Goal: Use online tool/utility: Utilize a website feature to perform a specific function

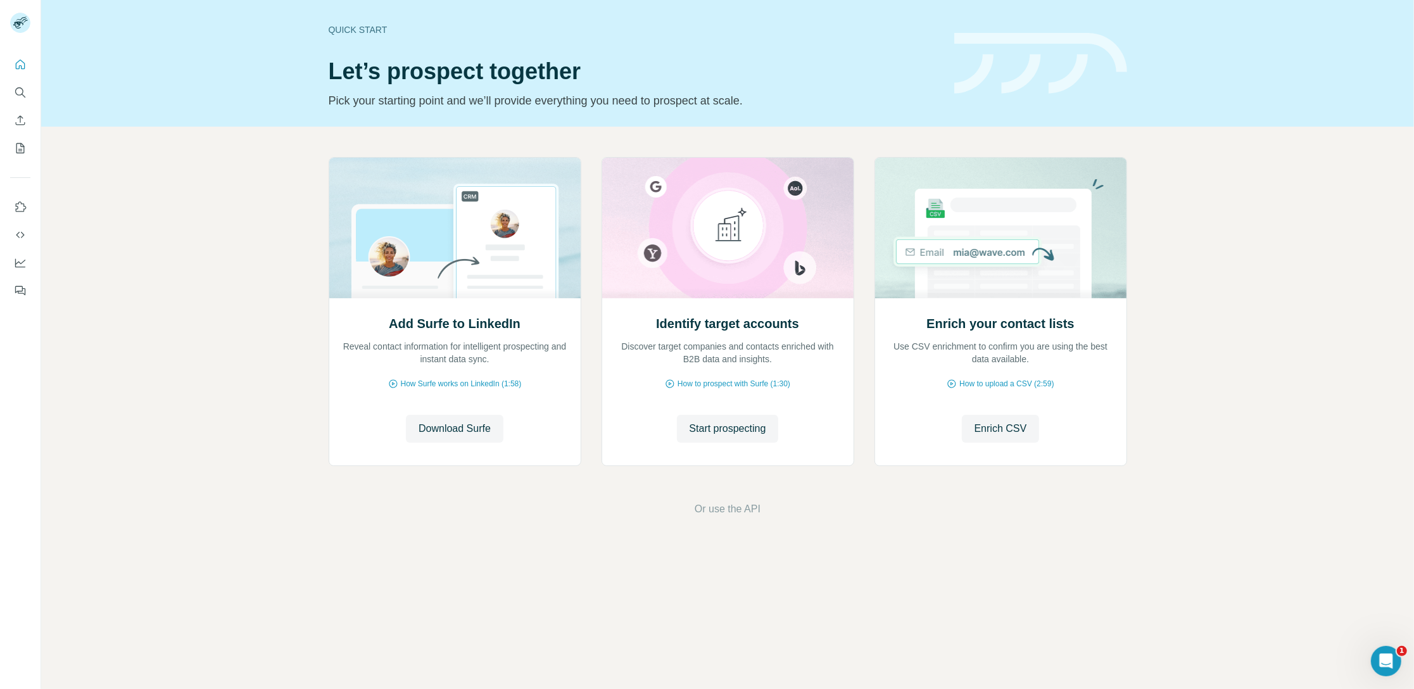
click at [1368, 688] on div at bounding box center [707, 689] width 1414 height 0
click at [20, 206] on icon "Use Surfe on LinkedIn" at bounding box center [20, 207] width 13 height 13
click at [11, 98] on button "Search" at bounding box center [20, 92] width 20 height 23
click at [36, 81] on div at bounding box center [20, 174] width 41 height 256
click at [1359, 688] on div at bounding box center [707, 689] width 1414 height 0
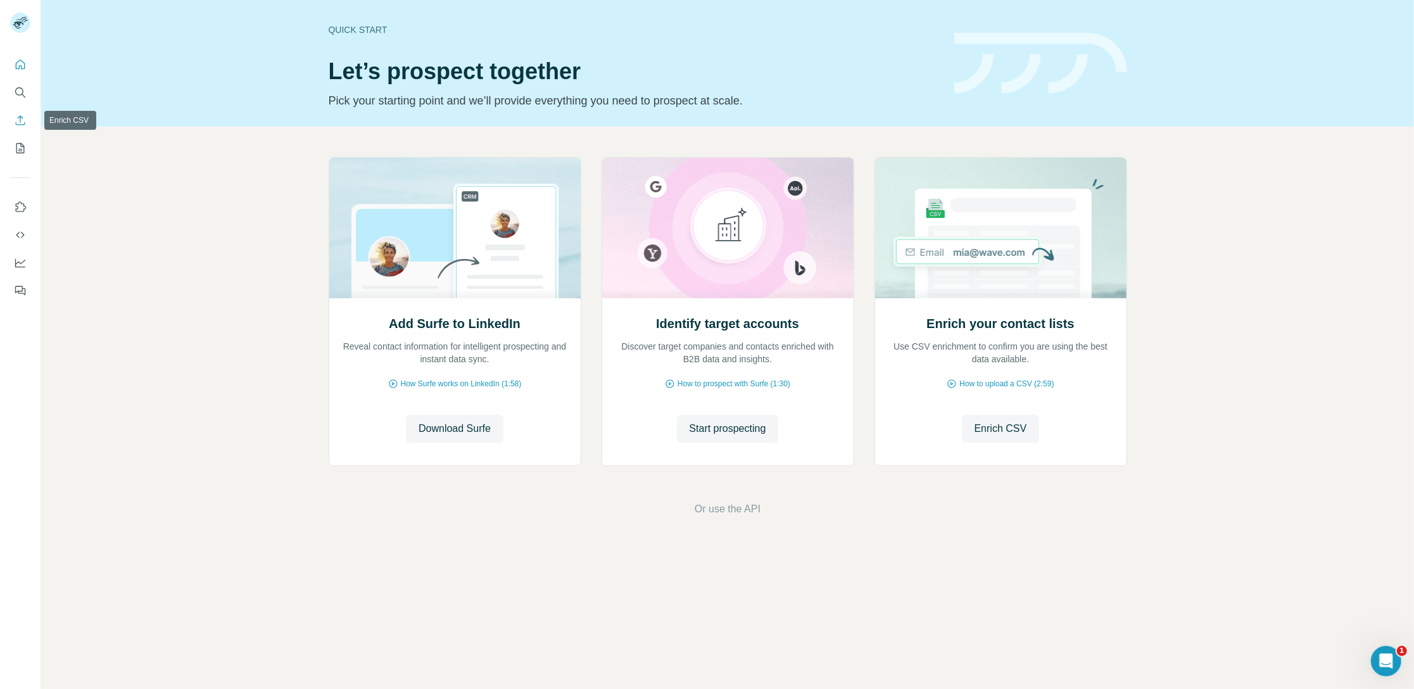
click at [21, 95] on icon "Search" at bounding box center [20, 92] width 13 height 13
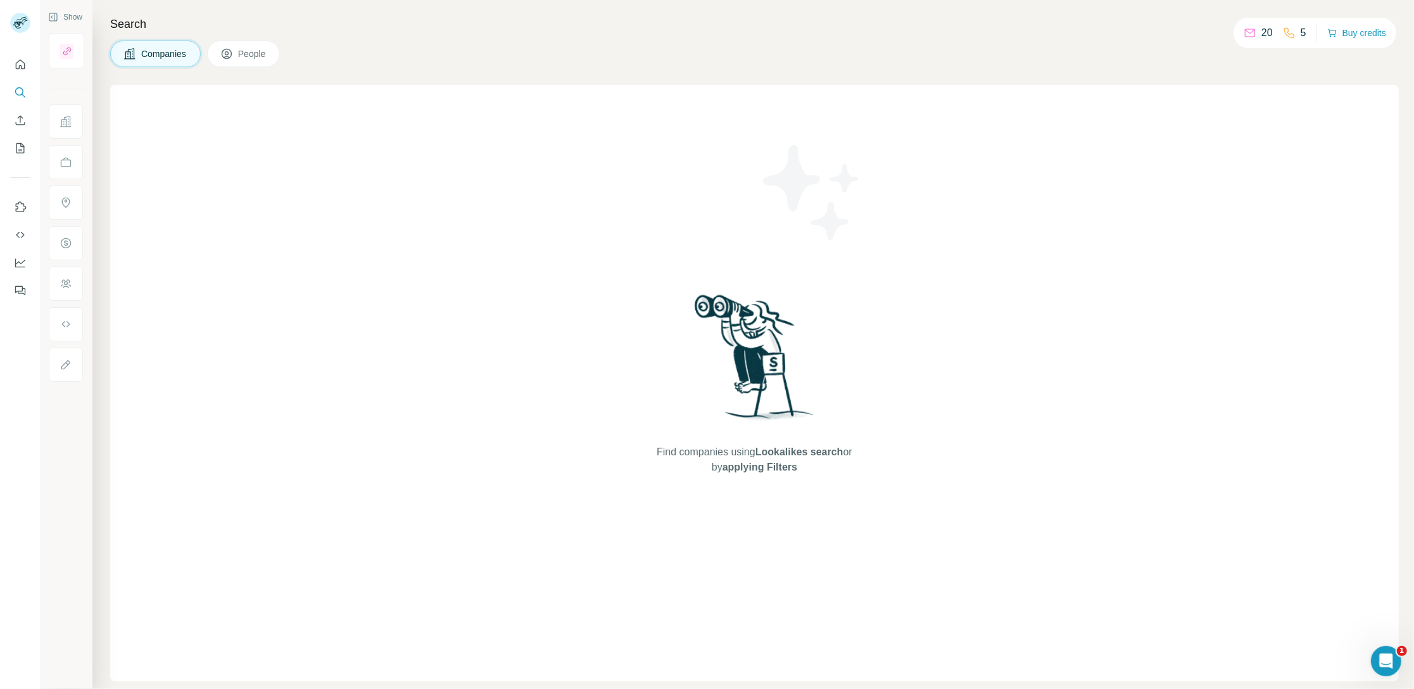
drag, startPoint x: 954, startPoint y: 484, endPoint x: 1134, endPoint y: 179, distance: 353.7
click at [955, 483] on div "Find companies using Lookalikes search or by applying Filters" at bounding box center [754, 383] width 1289 height 596
click at [22, 56] on button "Quick start" at bounding box center [20, 64] width 20 height 23
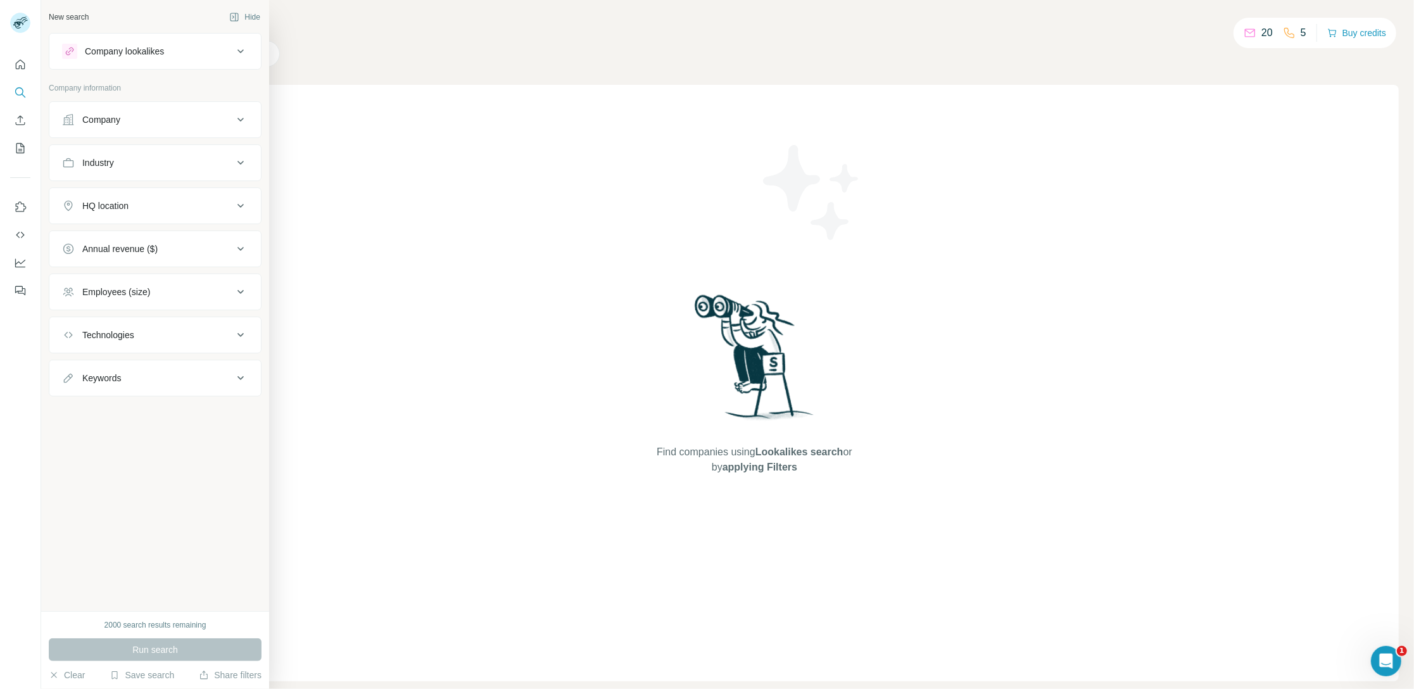
click at [194, 117] on div "Company" at bounding box center [147, 119] width 171 height 13
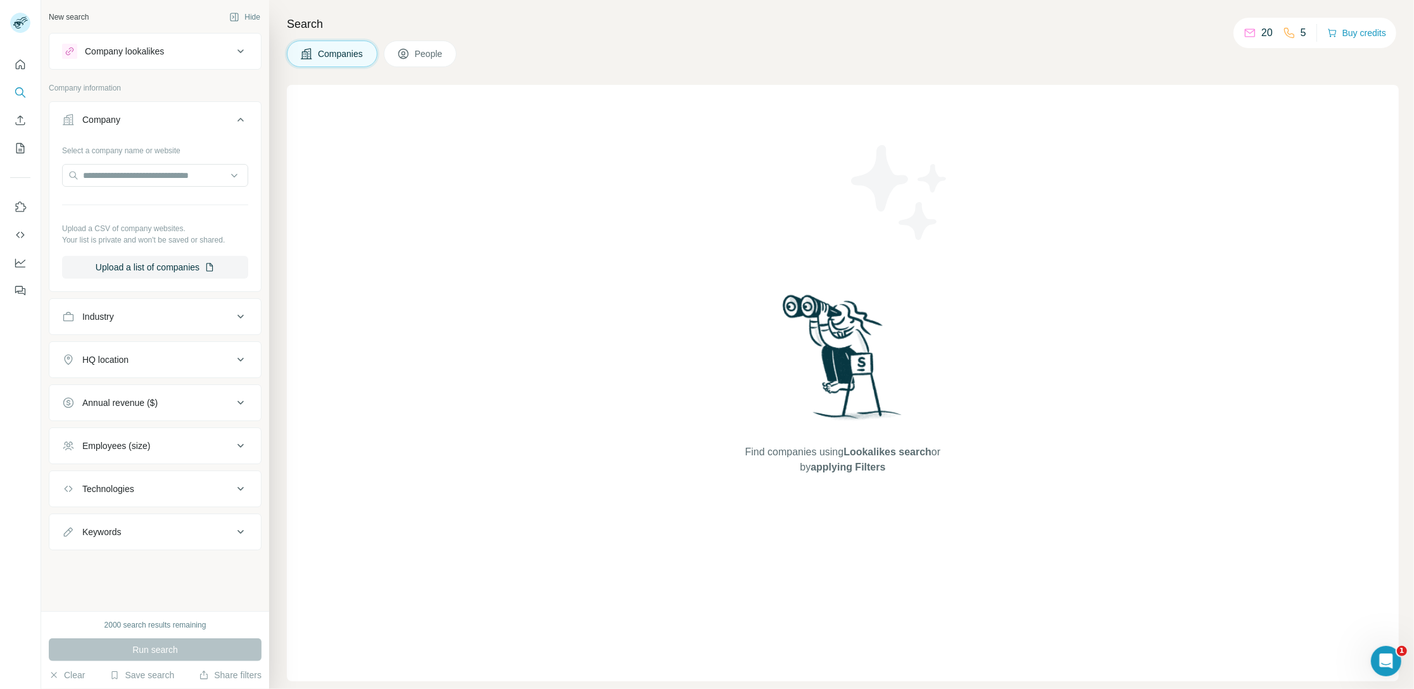
click at [239, 125] on icon at bounding box center [240, 119] width 15 height 15
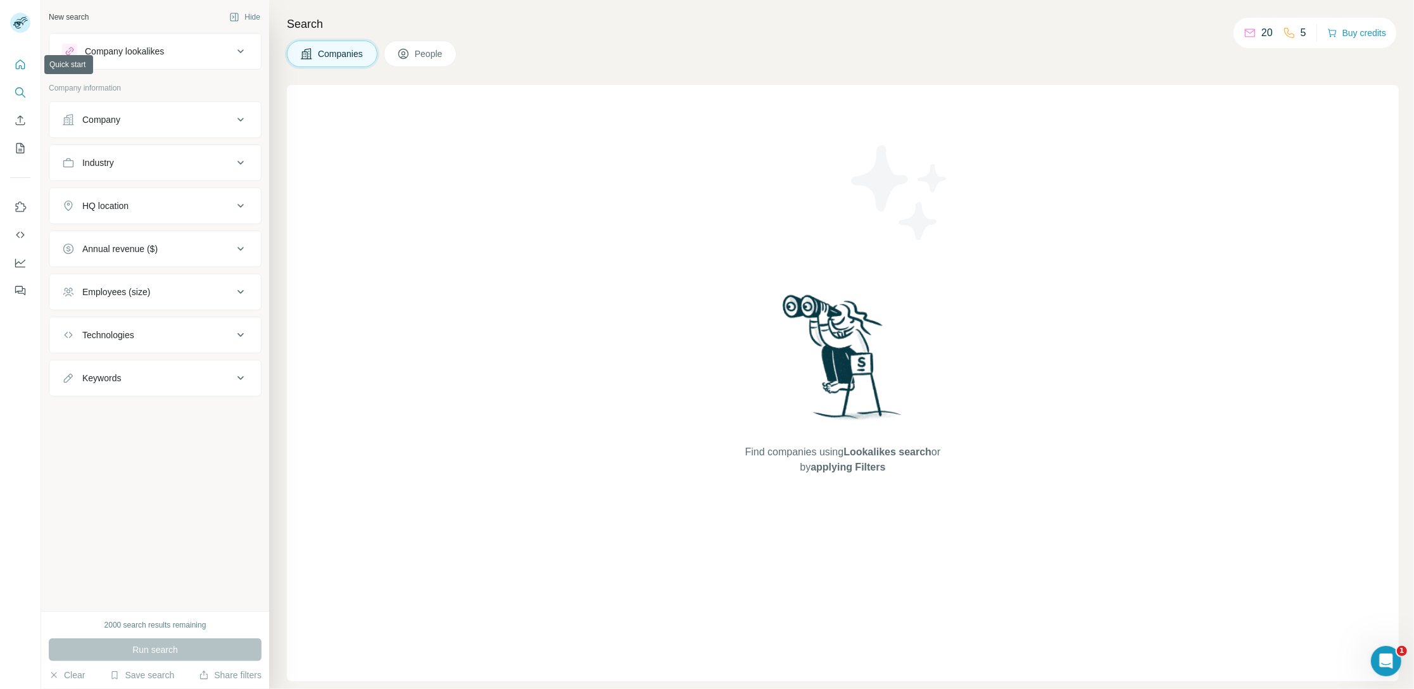
drag, startPoint x: 27, startPoint y: 67, endPoint x: 40, endPoint y: 69, distance: 12.8
click at [27, 67] on button "Quick start" at bounding box center [20, 64] width 20 height 23
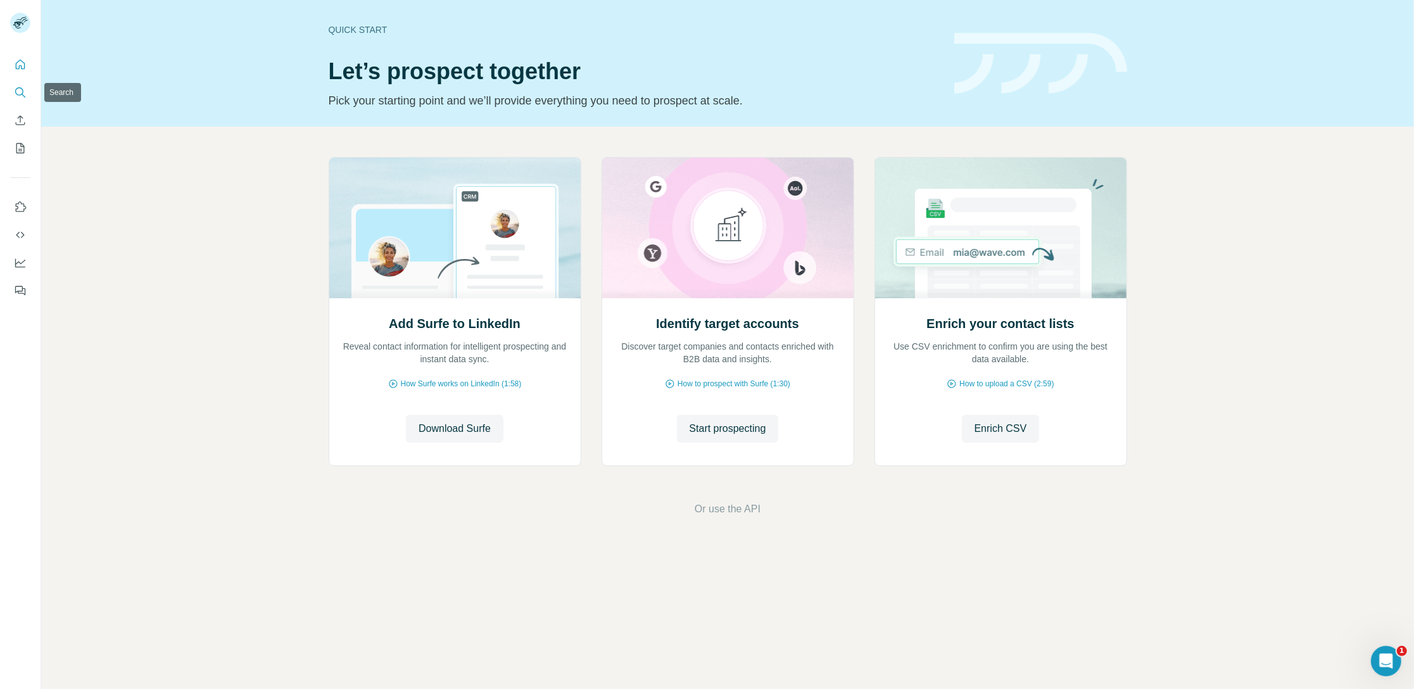
click at [23, 96] on icon "Search" at bounding box center [20, 92] width 13 height 13
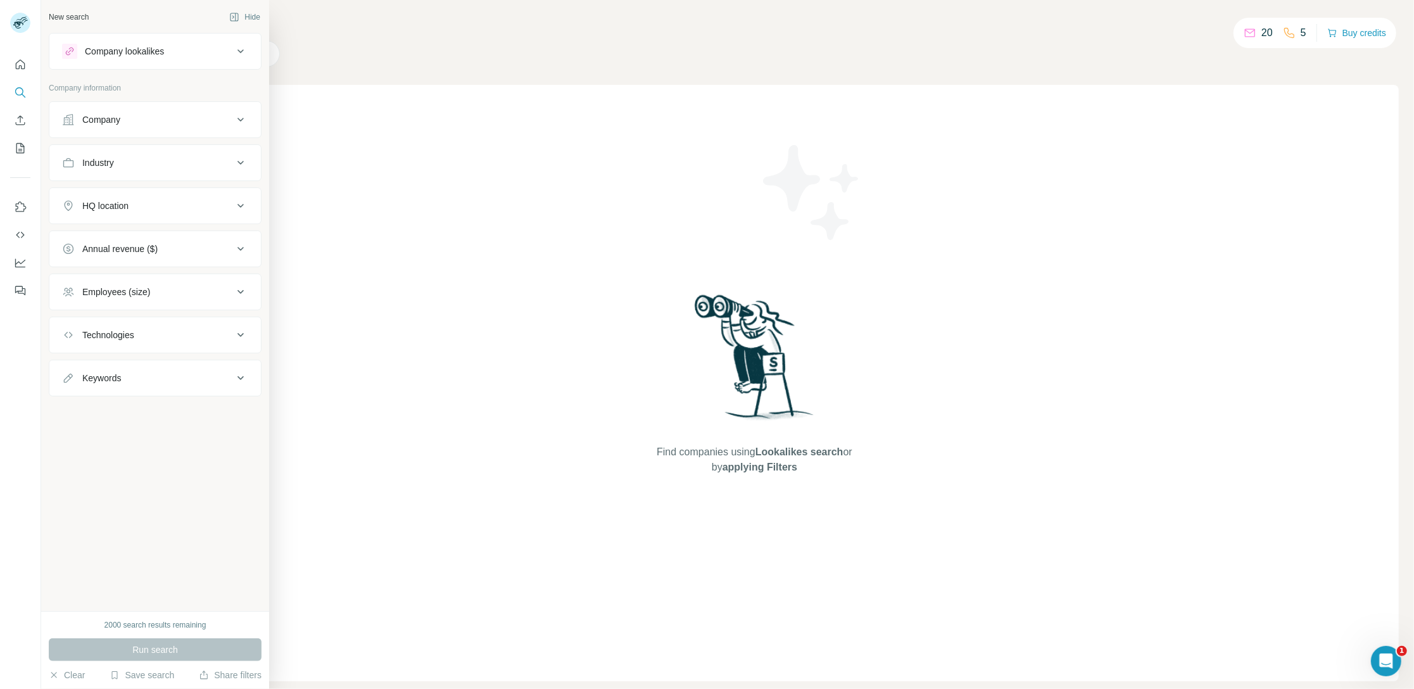
click at [111, 170] on button "Industry" at bounding box center [154, 163] width 211 height 30
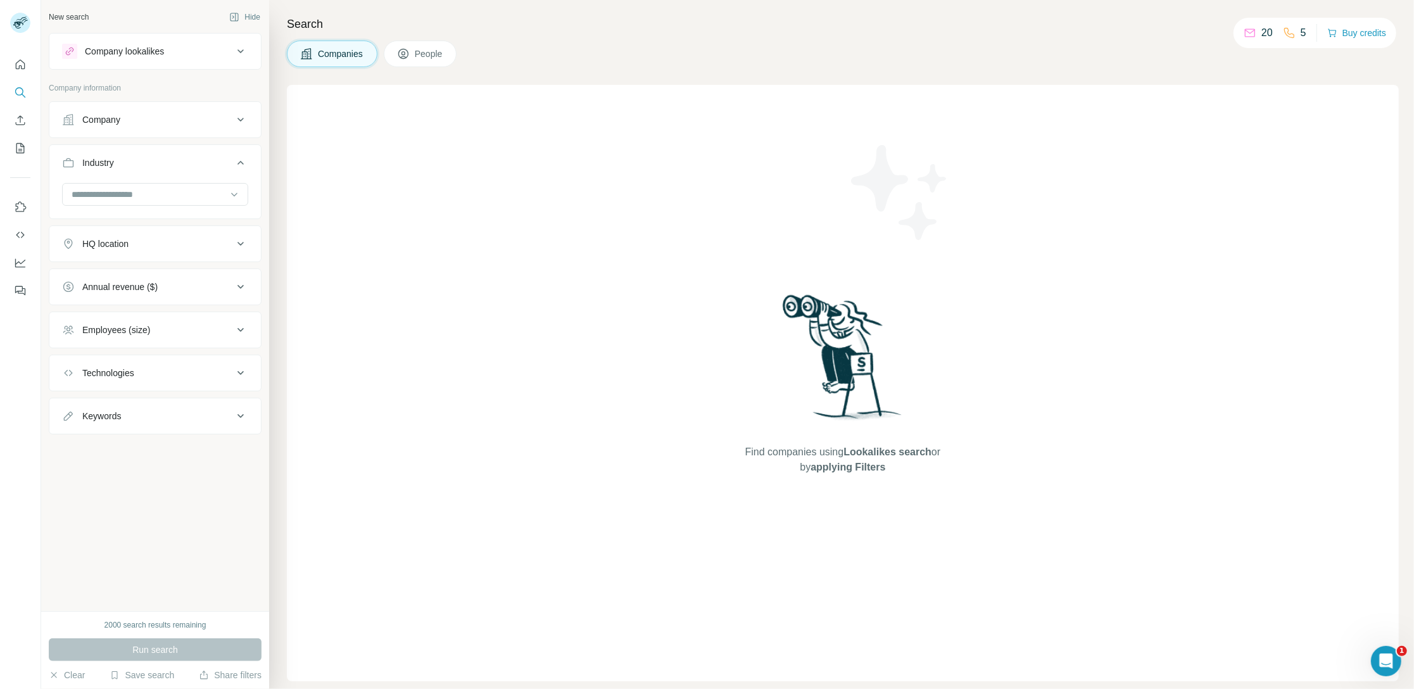
click at [113, 166] on div "Industry" at bounding box center [98, 162] width 32 height 13
click at [22, 139] on button "My lists" at bounding box center [20, 148] width 20 height 23
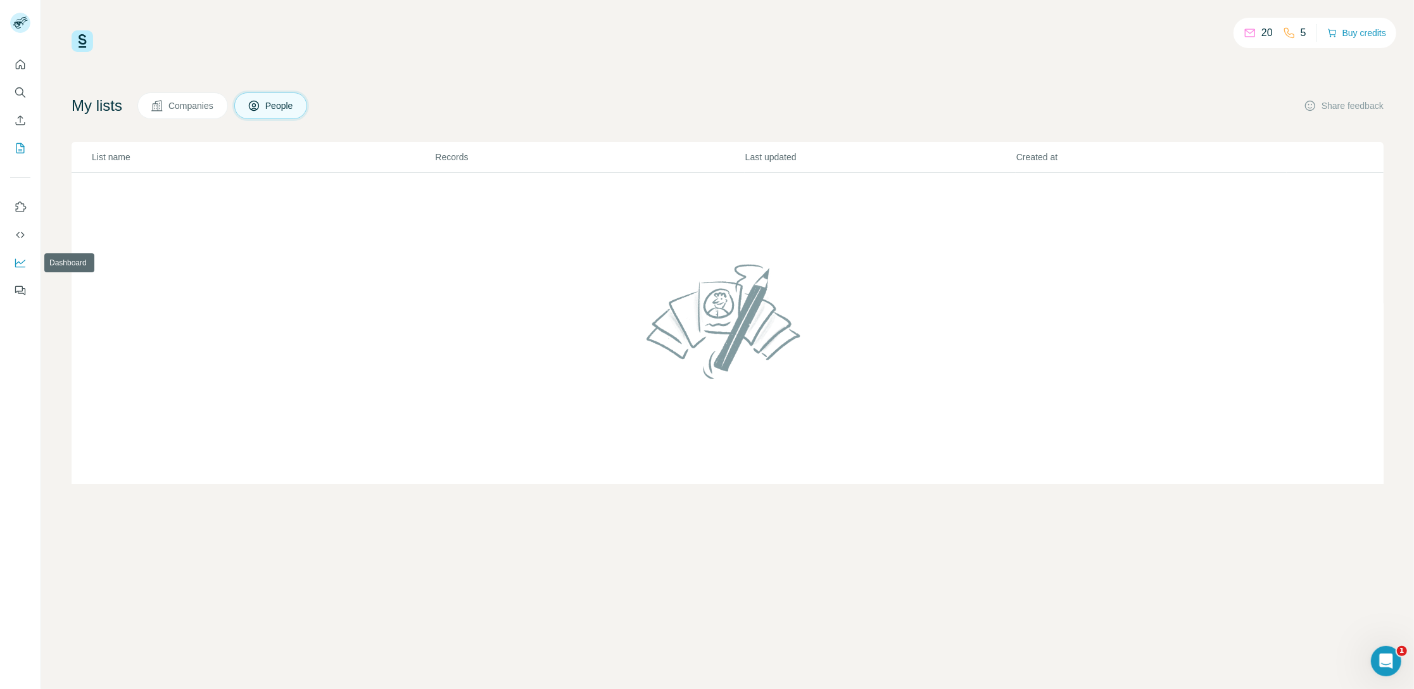
click at [24, 264] on icon "Dashboard" at bounding box center [20, 262] width 13 height 13
click at [17, 288] on icon "Feedback" at bounding box center [20, 290] width 13 height 13
click at [82, 101] on h4 "My lists" at bounding box center [97, 106] width 51 height 20
click at [227, 688] on div at bounding box center [707, 689] width 1414 height 0
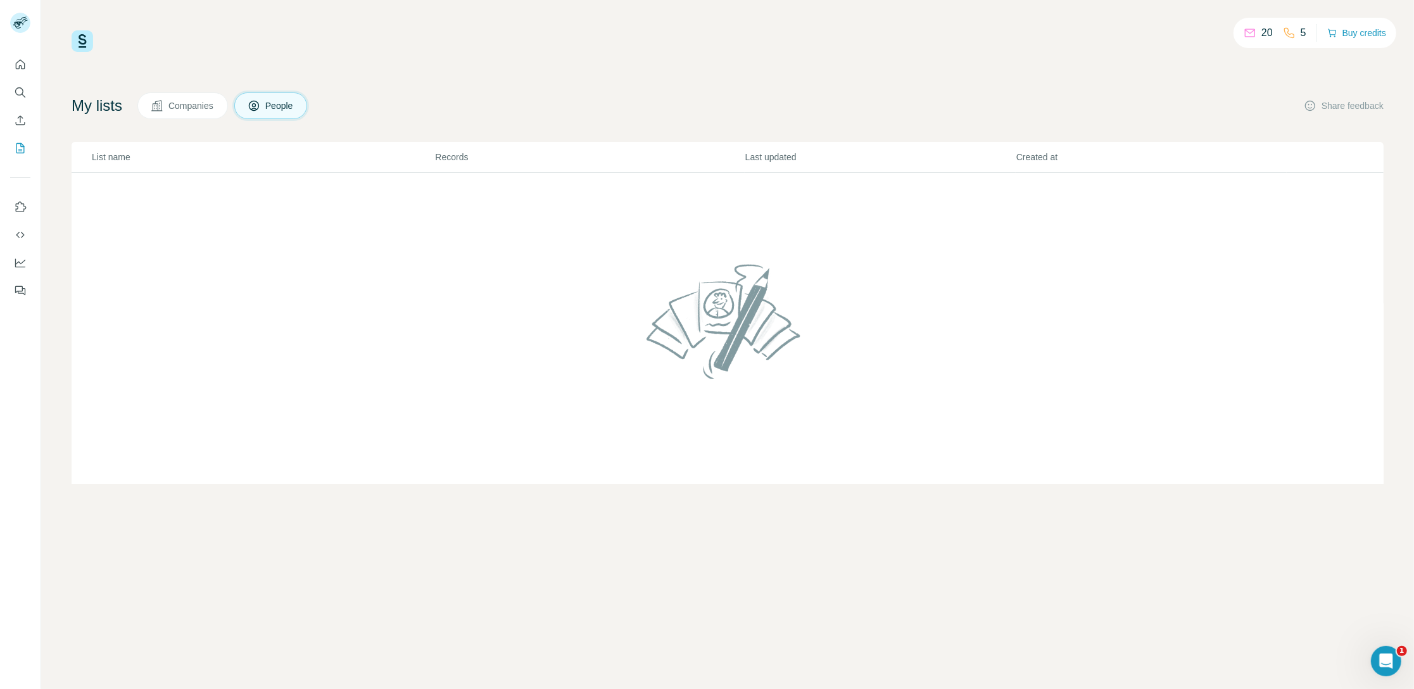
click at [234, 688] on div at bounding box center [707, 689] width 1414 height 0
click at [470, 94] on div "My lists Companies People Share feedback" at bounding box center [728, 105] width 1312 height 27
click at [1376, 688] on div at bounding box center [707, 689] width 1414 height 0
click at [16, 95] on icon "Search" at bounding box center [20, 92] width 13 height 13
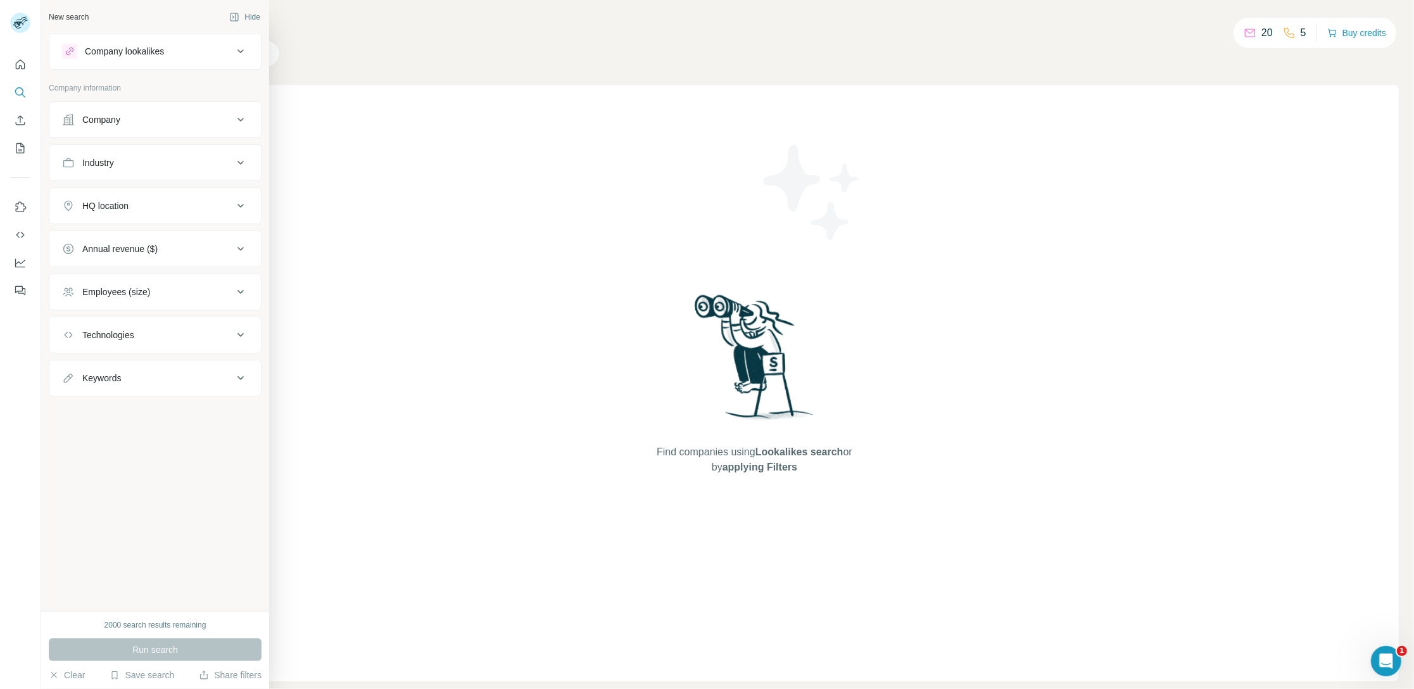
click at [157, 119] on div "Company" at bounding box center [147, 119] width 171 height 13
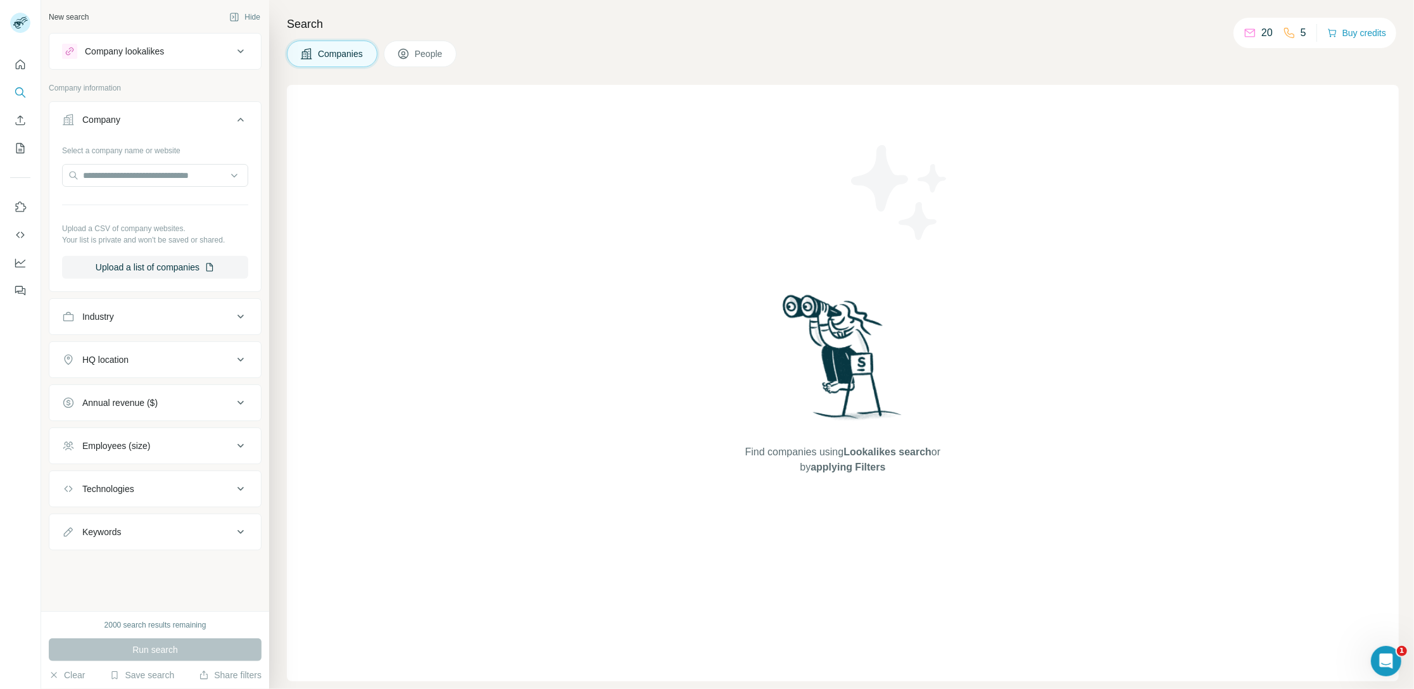
click at [108, 120] on div "Company" at bounding box center [101, 119] width 38 height 13
click at [291, 688] on div at bounding box center [707, 689] width 1414 height 0
click at [1350, 688] on div at bounding box center [707, 689] width 1414 height 0
click at [145, 232] on p "Upload a CSV of company websites." at bounding box center [155, 228] width 186 height 11
click at [1368, 688] on div at bounding box center [707, 689] width 1414 height 0
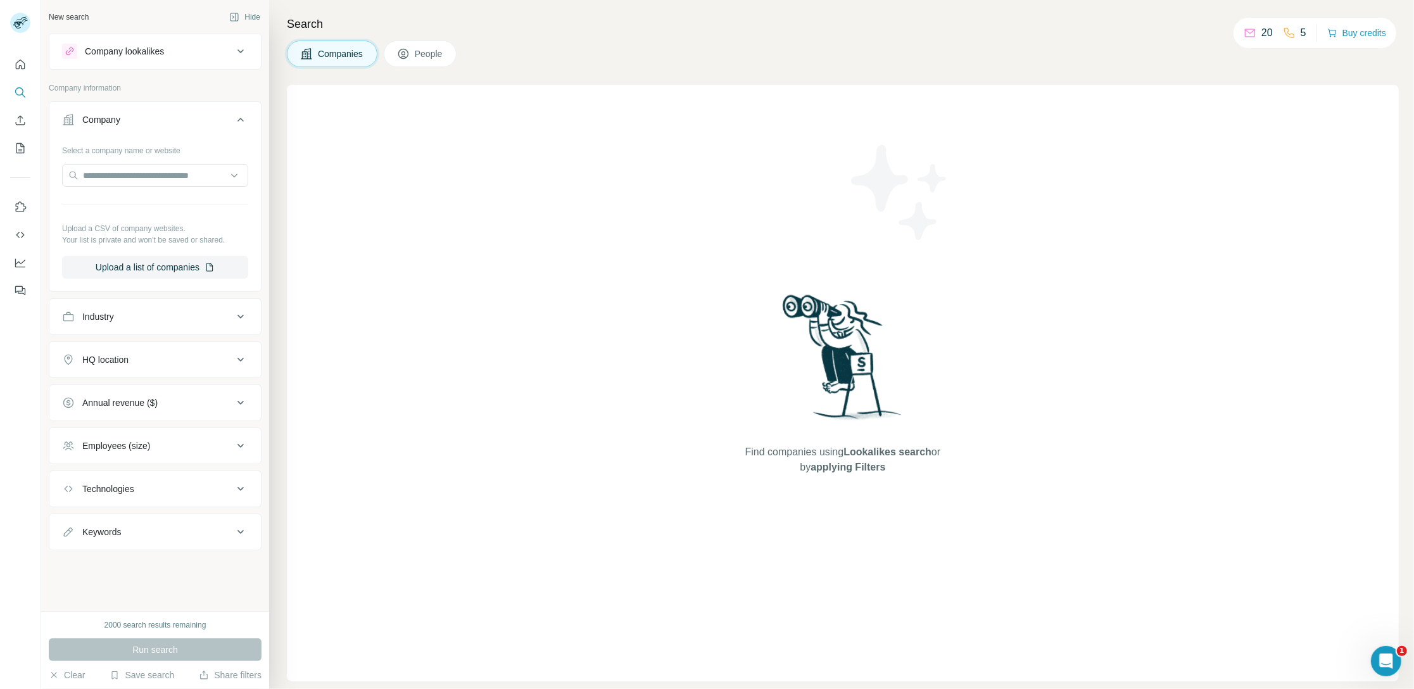
click at [1236, 189] on div "Find companies using Lookalikes search or by applying Filters" at bounding box center [843, 383] width 1112 height 596
click at [1239, 58] on div "Companies People" at bounding box center [843, 54] width 1112 height 27
click at [990, 284] on div "Find companies using Lookalikes search or by applying Filters" at bounding box center [843, 383] width 1112 height 596
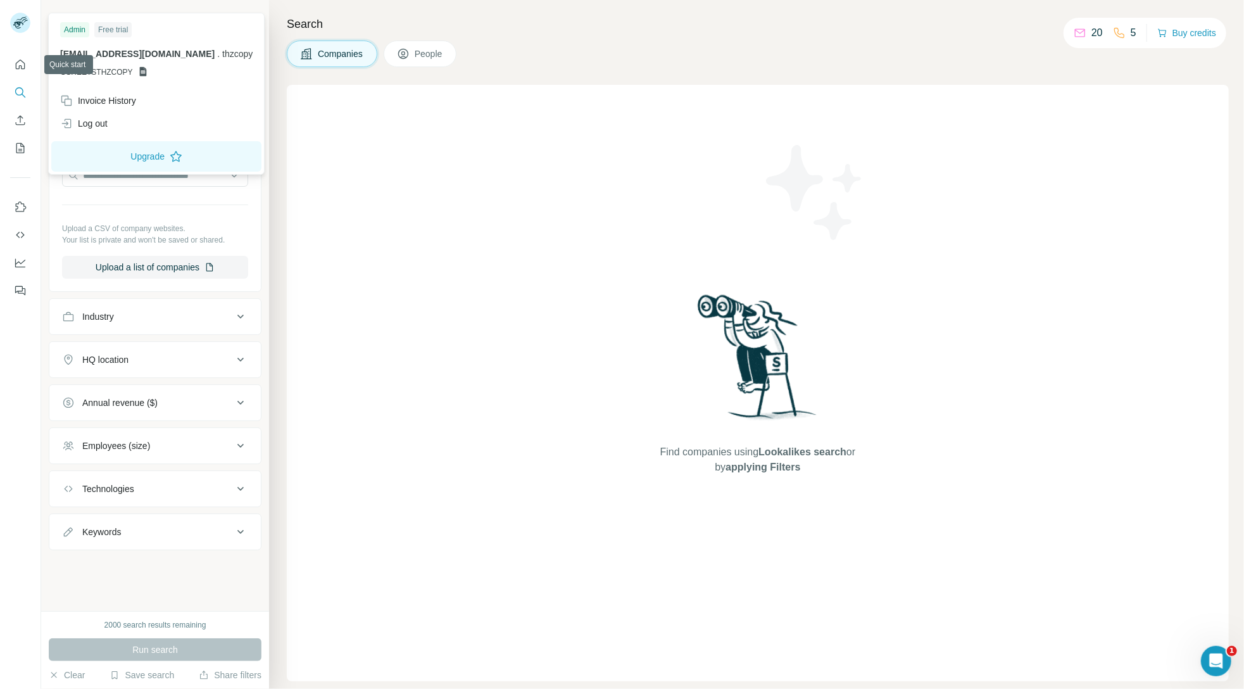
click at [28, 21] on rect at bounding box center [20, 23] width 20 height 20
click at [113, 99] on div "Invoice History" at bounding box center [98, 100] width 76 height 13
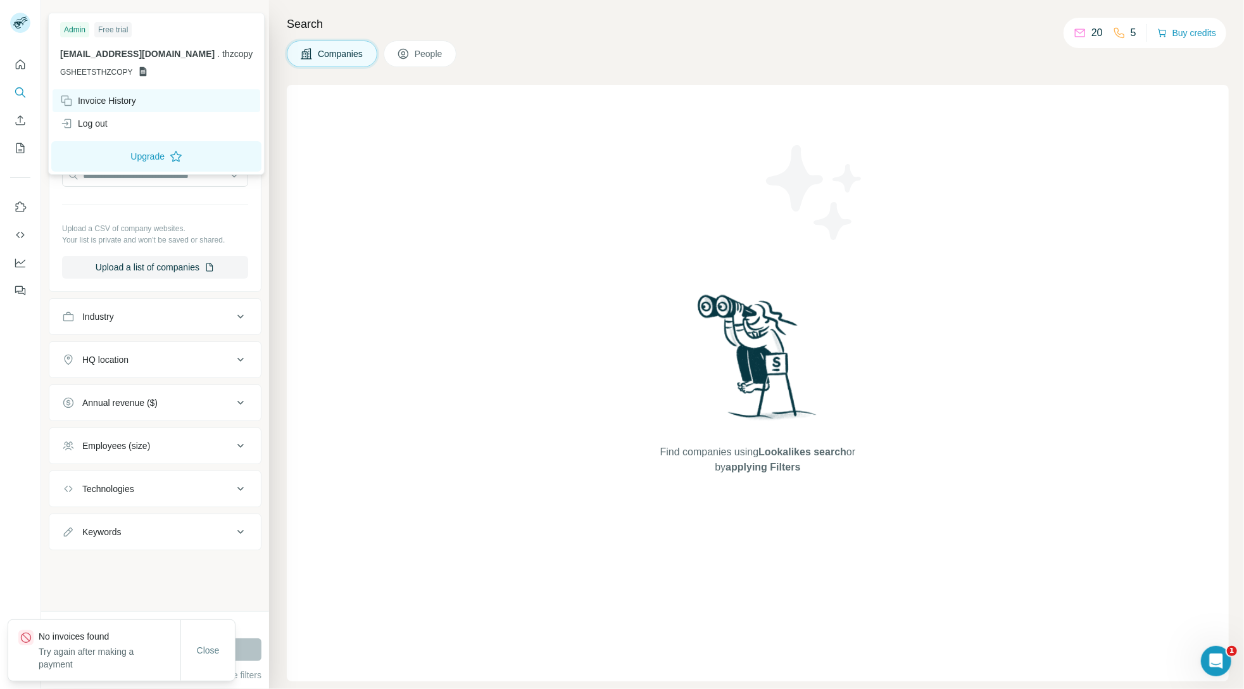
click at [106, 101] on div "Invoice History" at bounding box center [98, 100] width 76 height 13
click at [113, 106] on div "Invoice History" at bounding box center [98, 100] width 76 height 13
click at [210, 650] on span "Close" at bounding box center [208, 650] width 23 height 13
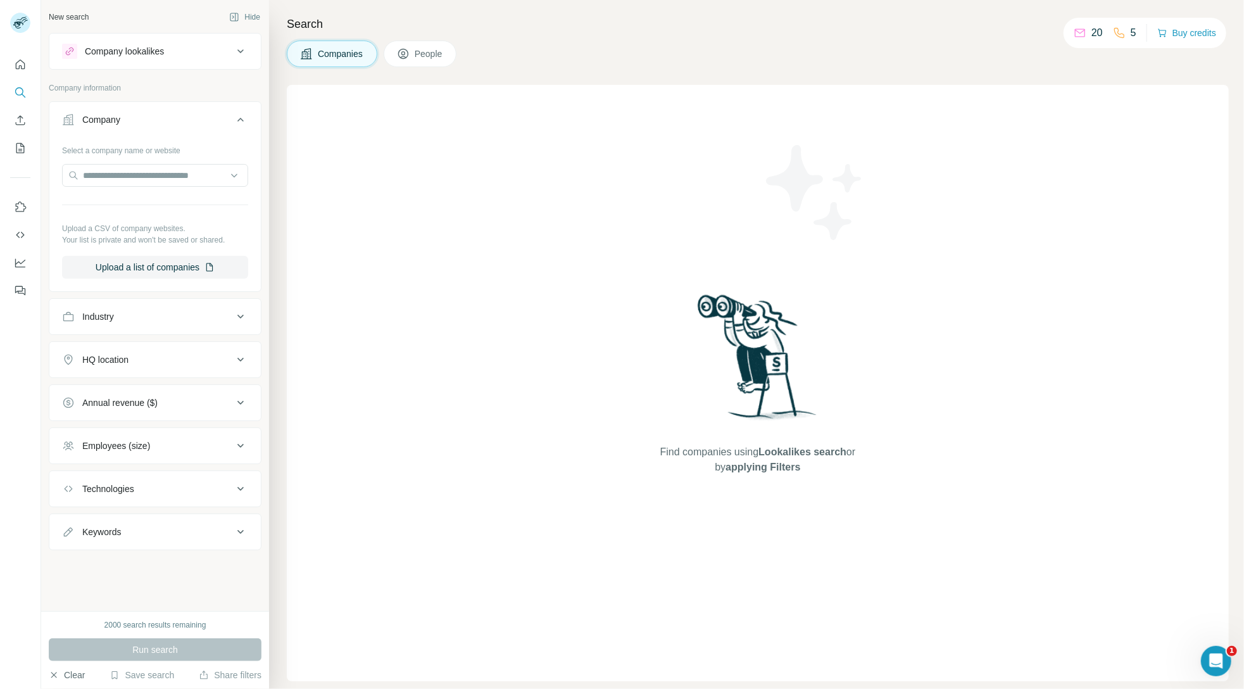
click at [69, 674] on button "Clear" at bounding box center [67, 675] width 36 height 13
click at [16, 267] on icon "Dashboard" at bounding box center [20, 262] width 13 height 13
